Goal: Transaction & Acquisition: Purchase product/service

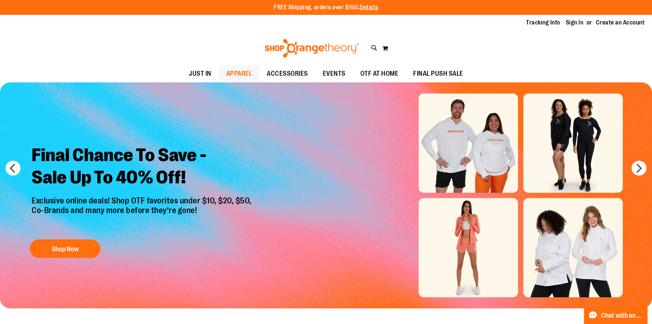
click at [243, 71] on span "APPAREL" at bounding box center [239, 73] width 26 height 17
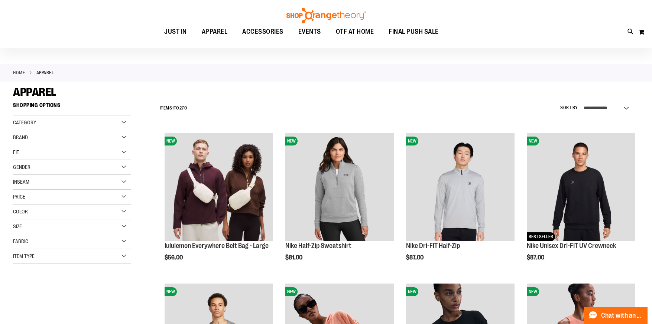
scroll to position [37, 0]
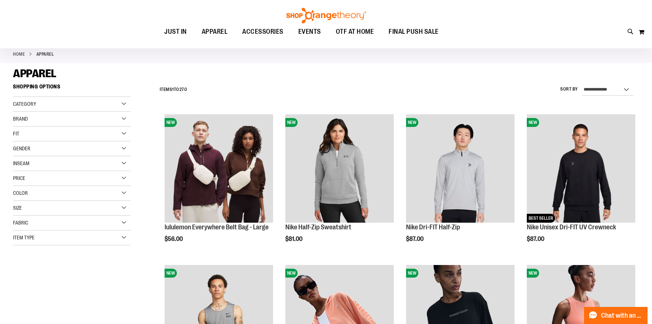
type input "**********"
click at [122, 105] on div "Category" at bounding box center [72, 104] width 118 height 15
click at [16, 128] on link "MEN" at bounding box center [67, 127] width 113 height 8
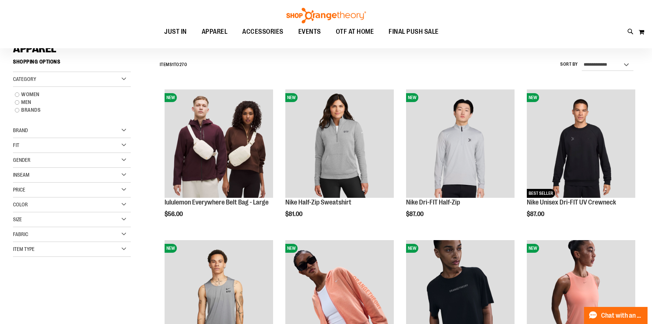
scroll to position [69, 0]
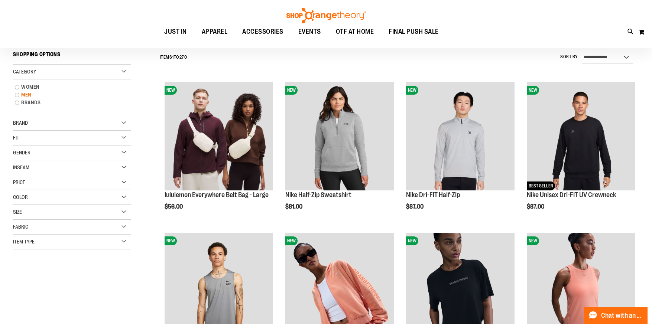
click at [15, 94] on link "MEN" at bounding box center [67, 95] width 113 height 8
click at [16, 95] on link "MEN" at bounding box center [67, 95] width 113 height 8
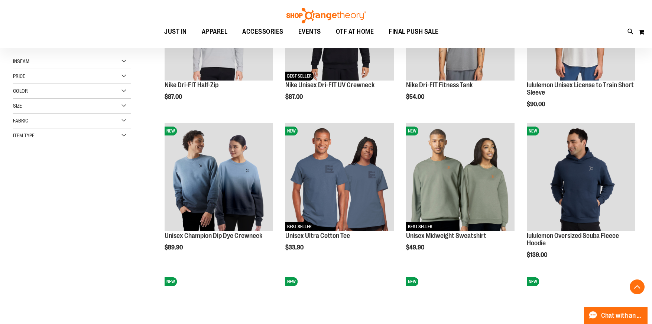
scroll to position [181, 0]
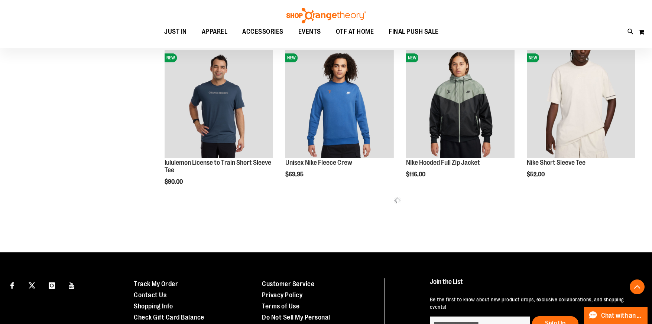
scroll to position [180, 0]
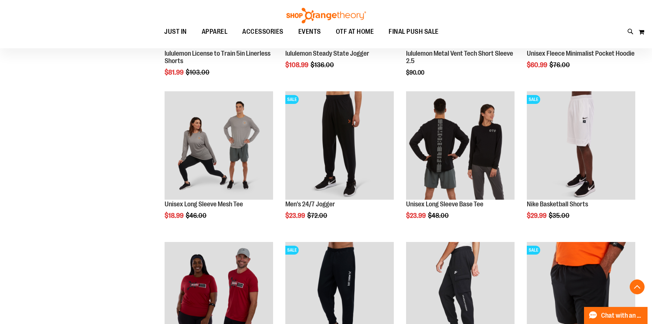
scroll to position [700, 0]
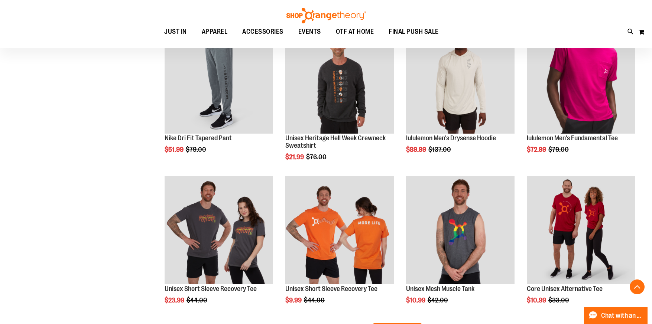
scroll to position [1183, 0]
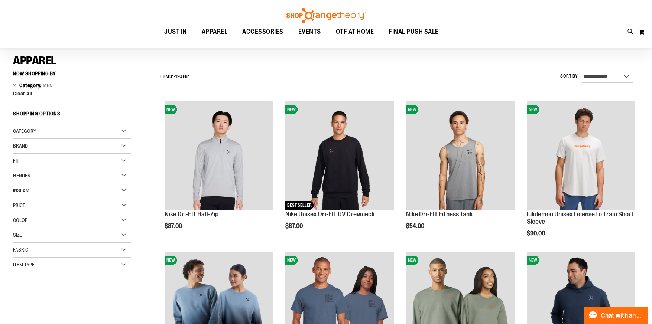
scroll to position [111, 0]
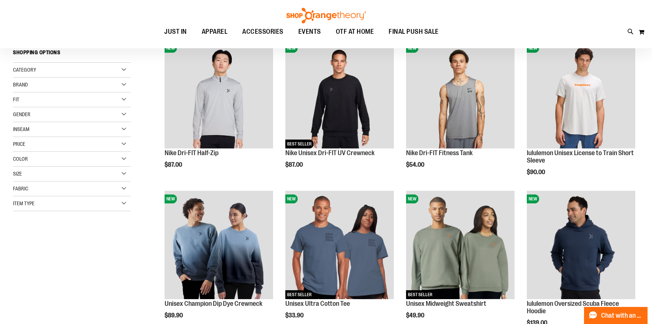
click at [64, 146] on div "Price" at bounding box center [72, 144] width 118 height 15
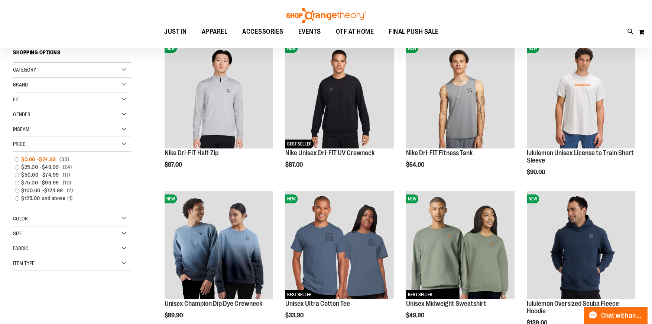
click at [15, 160] on link "$0.00 - $24.99 33 items" at bounding box center [67, 160] width 113 height 8
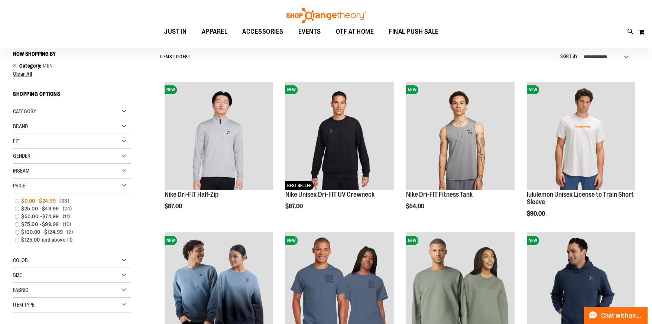
scroll to position [69, 0]
click at [17, 201] on link "$0.00 - $24.99 33 items" at bounding box center [67, 202] width 113 height 8
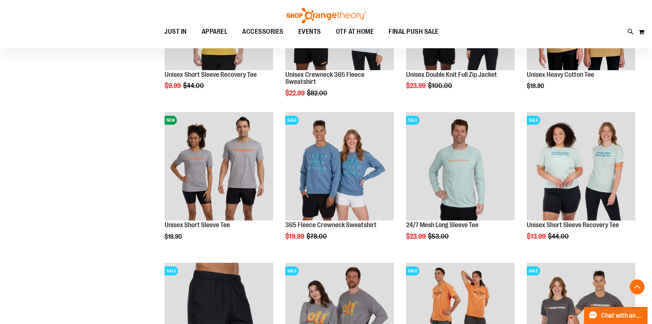
scroll to position [1109, 0]
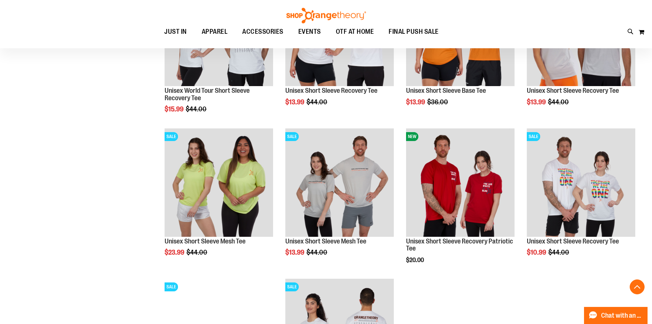
scroll to position [1852, 0]
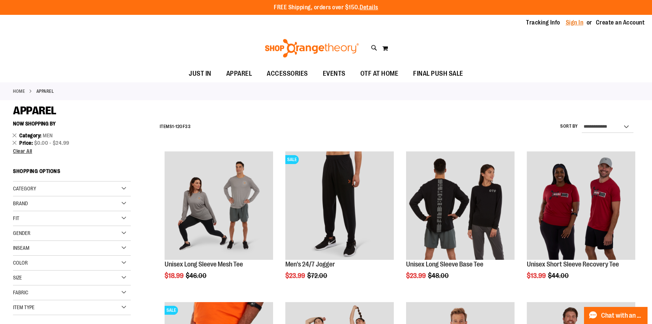
click at [577, 22] on link "Sign In" at bounding box center [575, 23] width 18 height 8
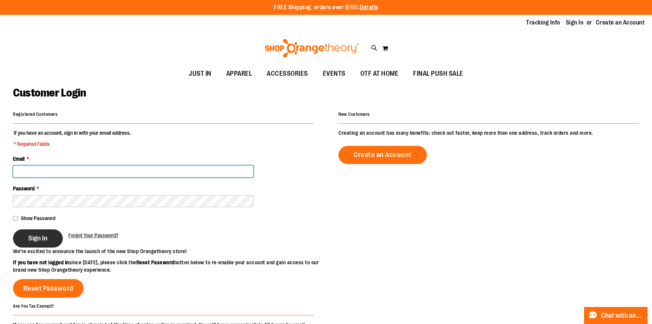
type input "**********"
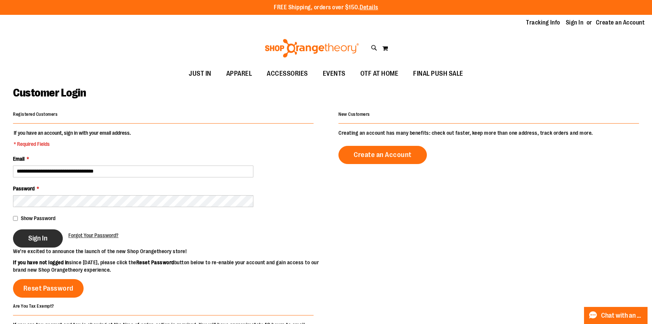
type input "**********"
click at [26, 247] on button "Sign In" at bounding box center [38, 239] width 50 height 18
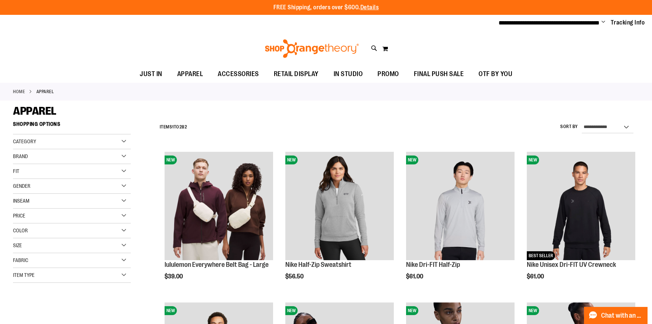
type input "**********"
click at [123, 141] on div "Category" at bounding box center [72, 141] width 118 height 15
click at [123, 153] on div "Brand" at bounding box center [72, 156] width 118 height 15
